Goal: Transaction & Acquisition: Purchase product/service

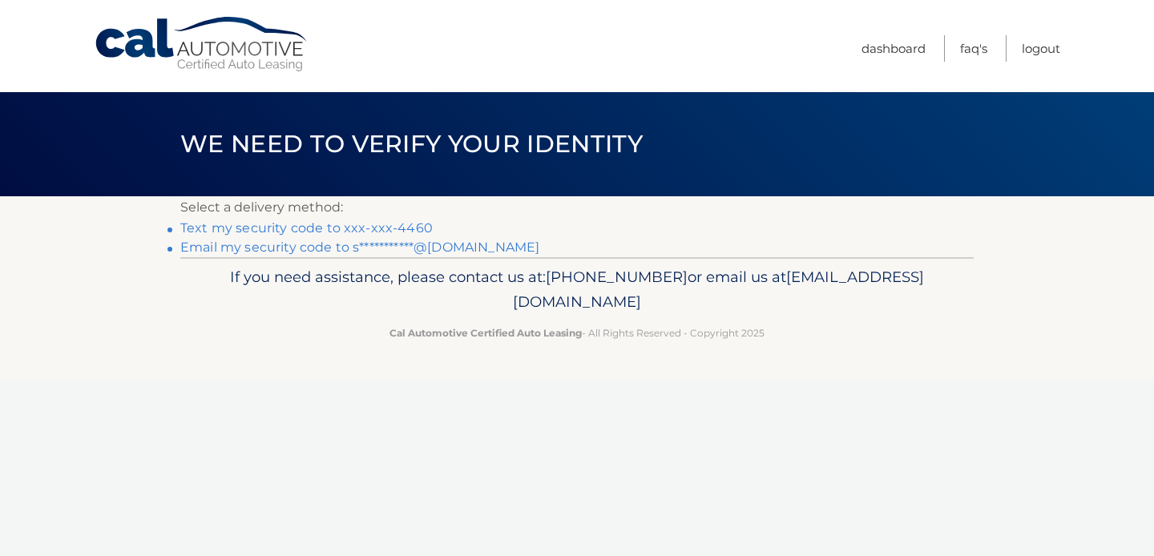
click at [394, 231] on link "Text my security code to xxx-xxx-4460" at bounding box center [306, 227] width 252 height 15
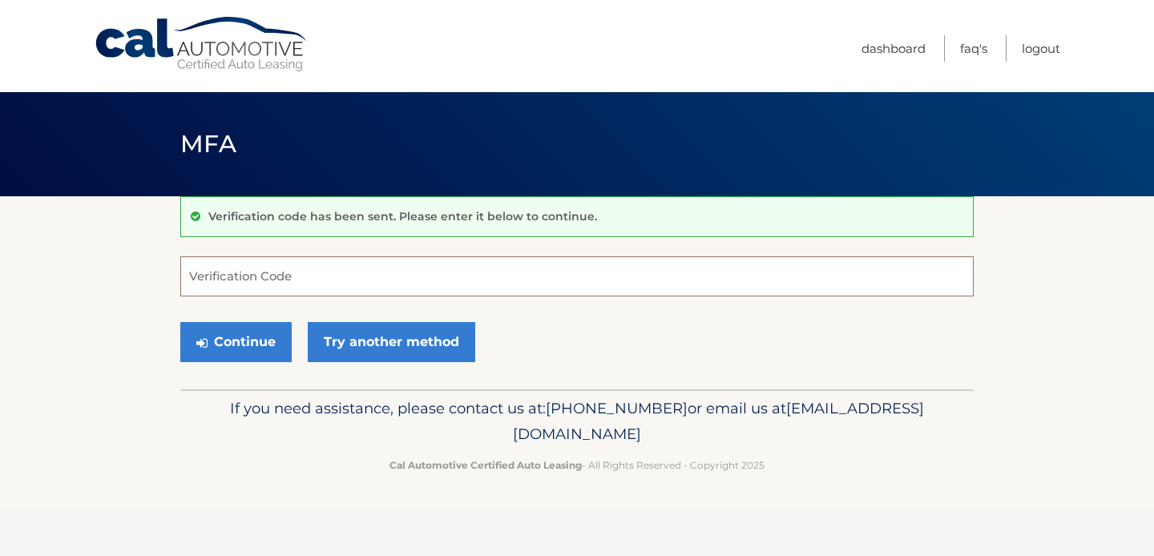
click at [272, 280] on input "Verification Code" at bounding box center [576, 276] width 793 height 40
click at [228, 274] on input "Verification Code" at bounding box center [576, 276] width 793 height 40
type input "174087"
click at [244, 345] on button "Continue" at bounding box center [235, 342] width 111 height 40
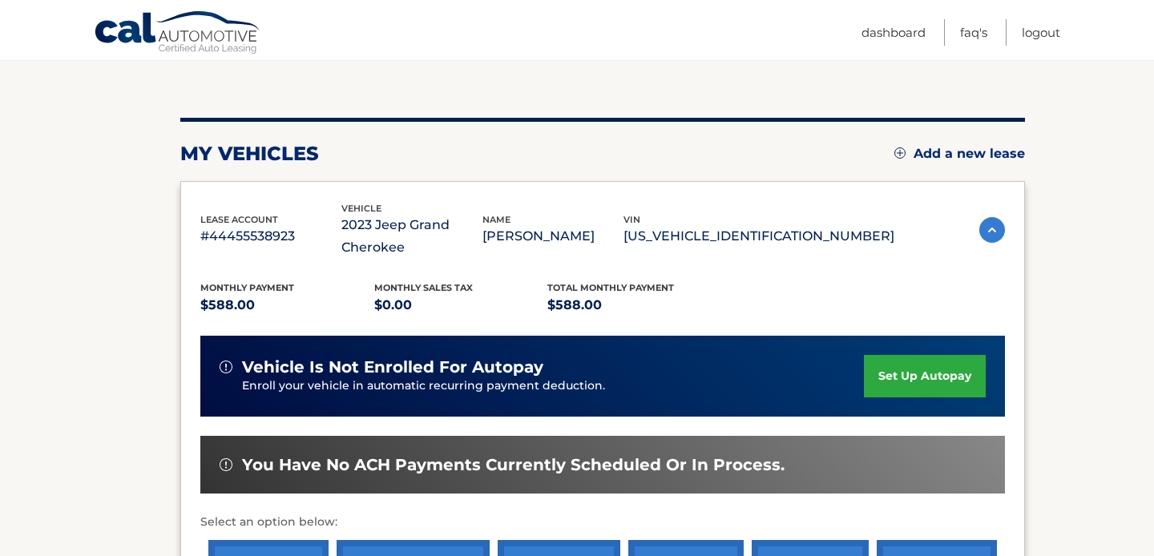
scroll to position [269, 0]
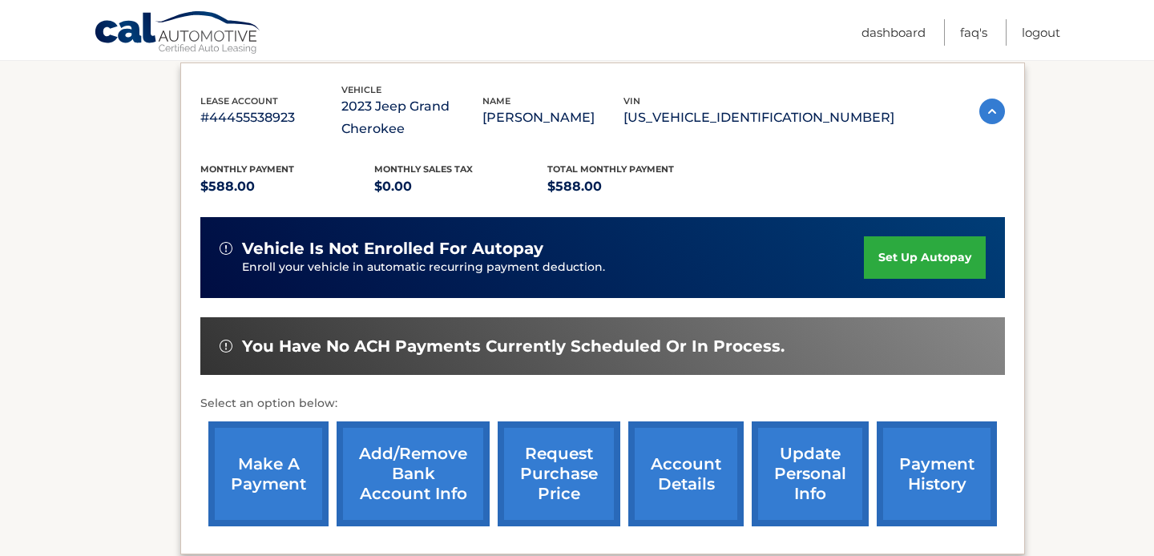
click at [263, 457] on link "make a payment" at bounding box center [268, 474] width 120 height 105
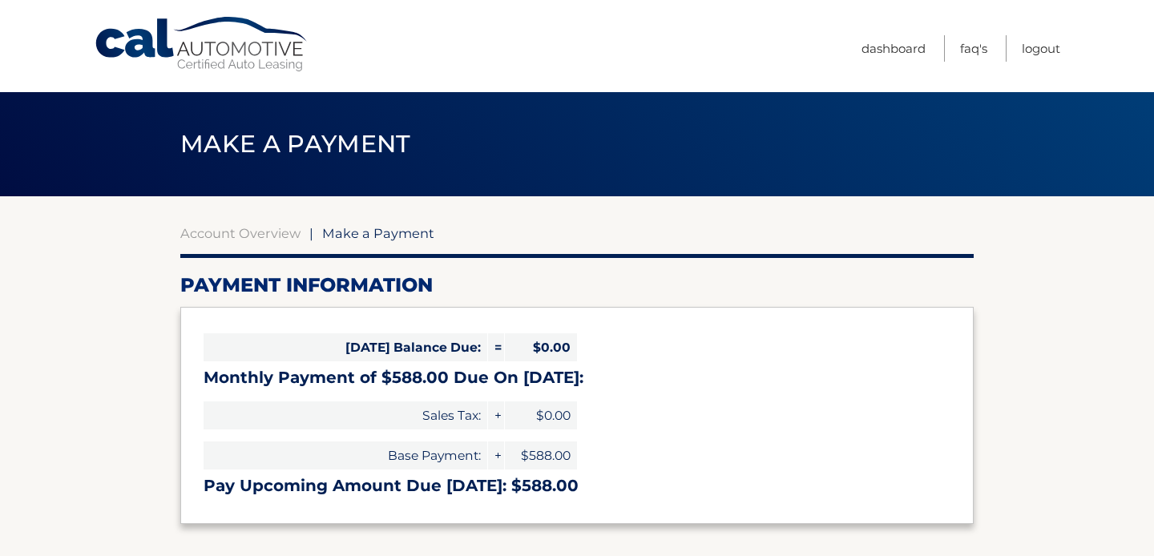
select select "ODFjMTgxYzMtNDNhZi00YjNkLWJkYTAtMTQ0ZjQzZjFlOTQ4"
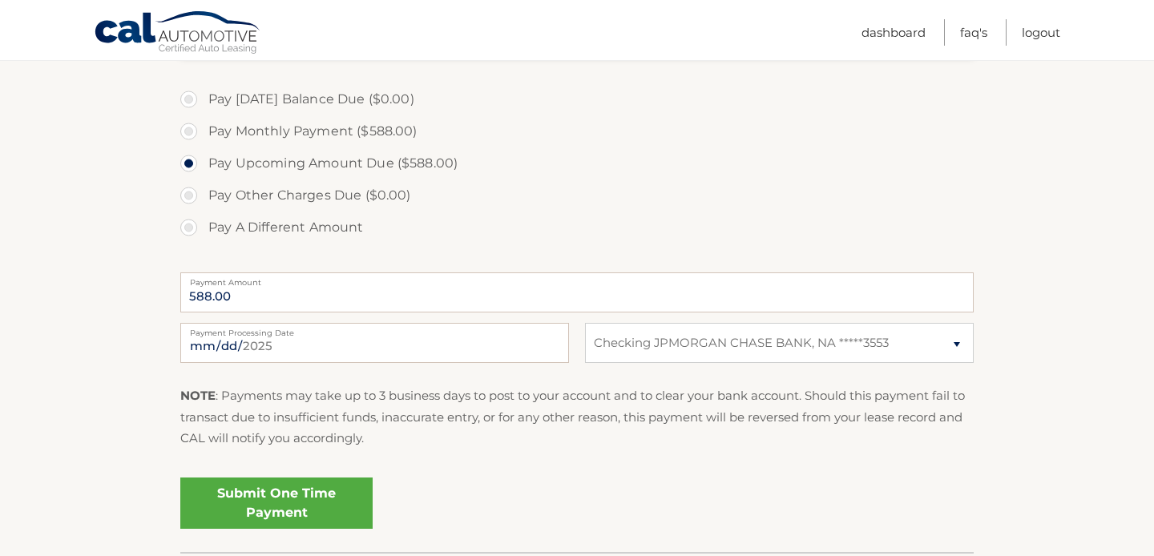
scroll to position [478, 0]
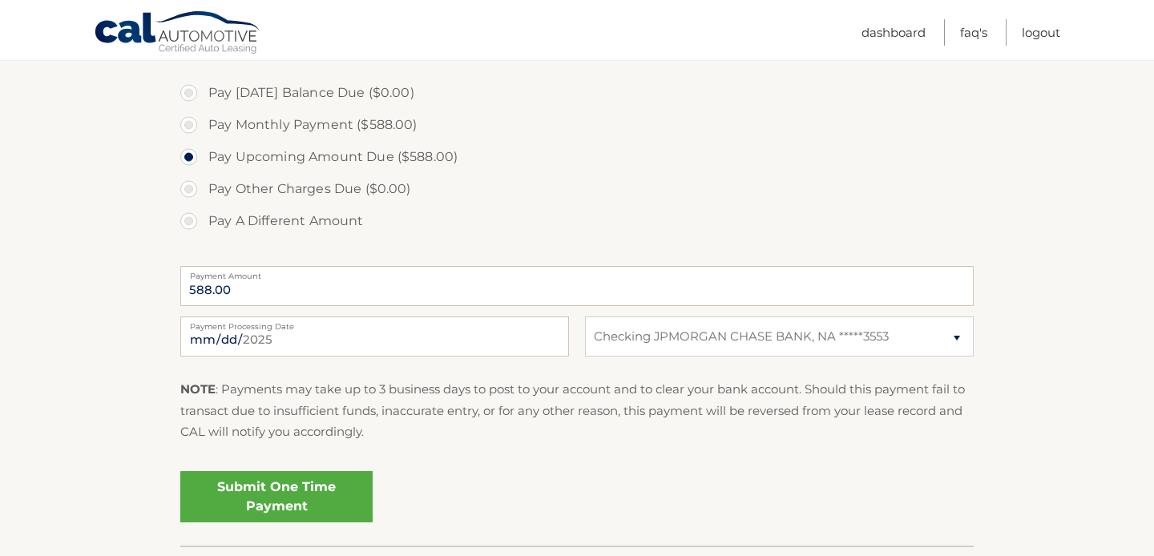
click at [279, 504] on link "Submit One Time Payment" at bounding box center [276, 496] width 192 height 51
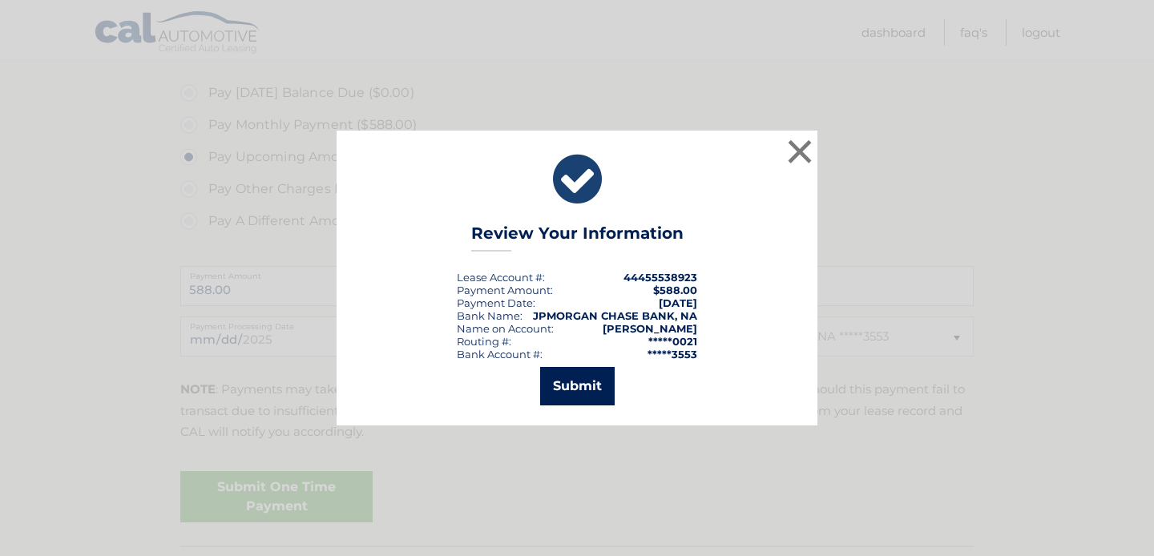
click at [591, 393] on button "Submit" at bounding box center [577, 386] width 75 height 38
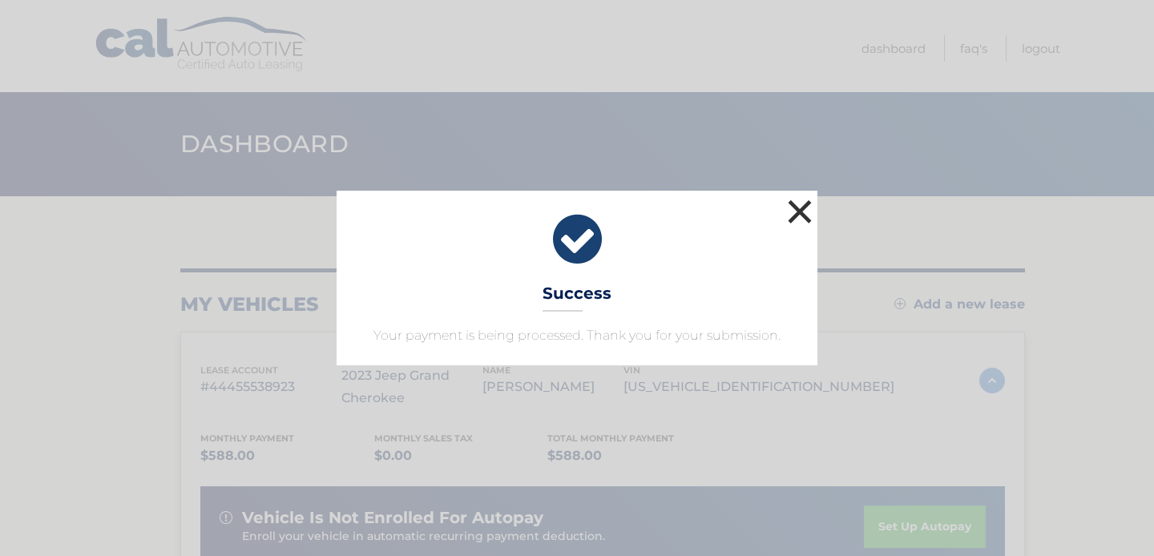
click at [801, 212] on button "×" at bounding box center [800, 212] width 32 height 32
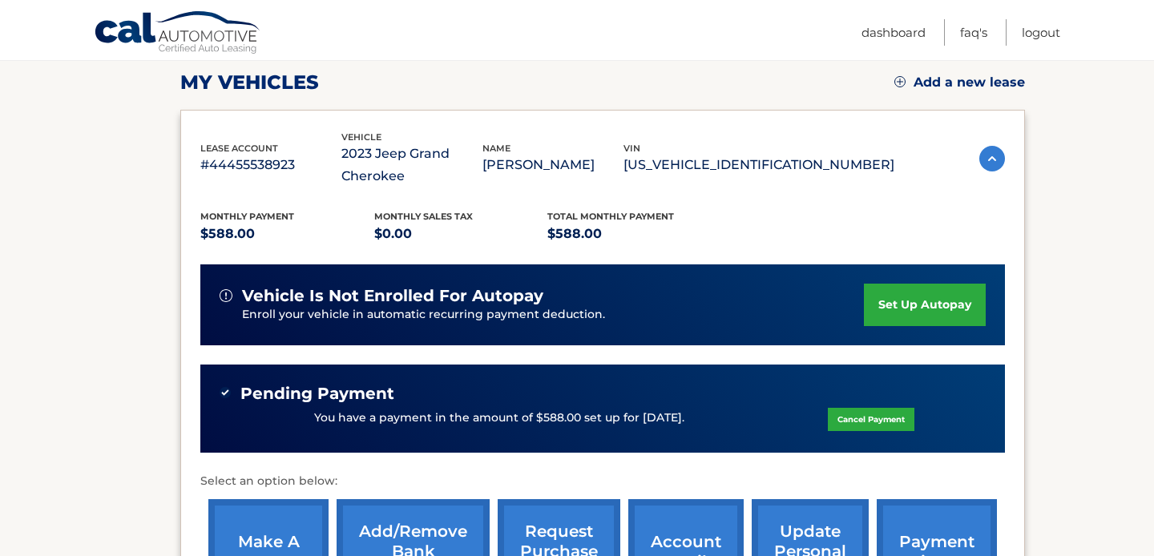
scroll to position [386, 0]
